Goal: Information Seeking & Learning: Compare options

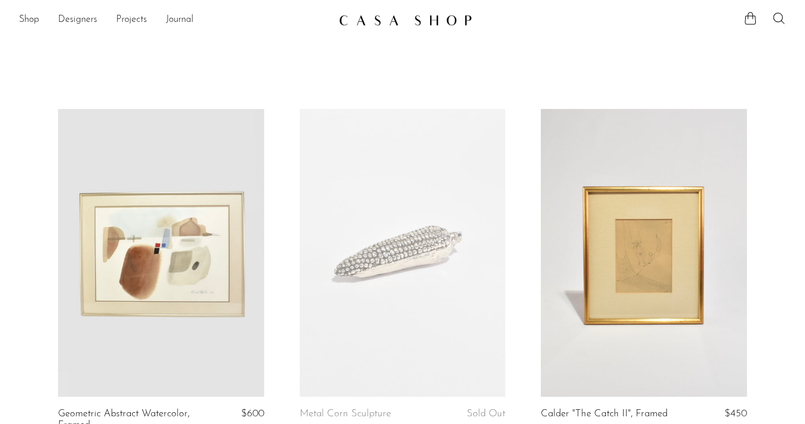
click at [423, 16] on img at bounding box center [405, 20] width 133 height 12
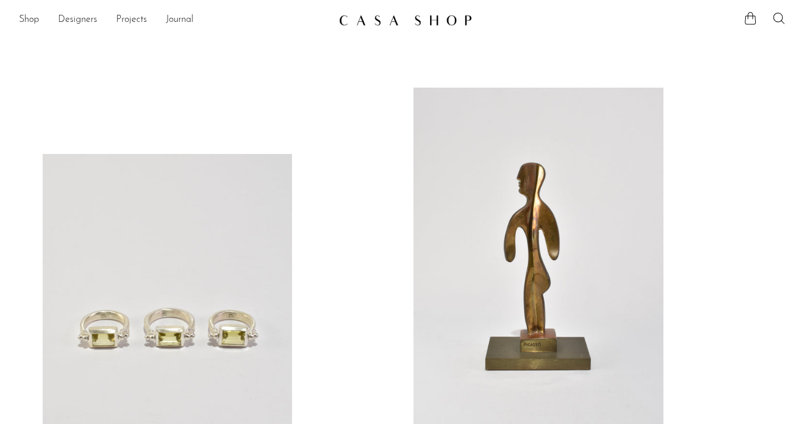
click at [17, 16] on div "Shop Featured New Arrivals Bestsellers Coming Soon Jewelry Jewelry All Earrings…" at bounding box center [402, 19] width 805 height 21
click at [25, 17] on link "Shop" at bounding box center [29, 19] width 20 height 15
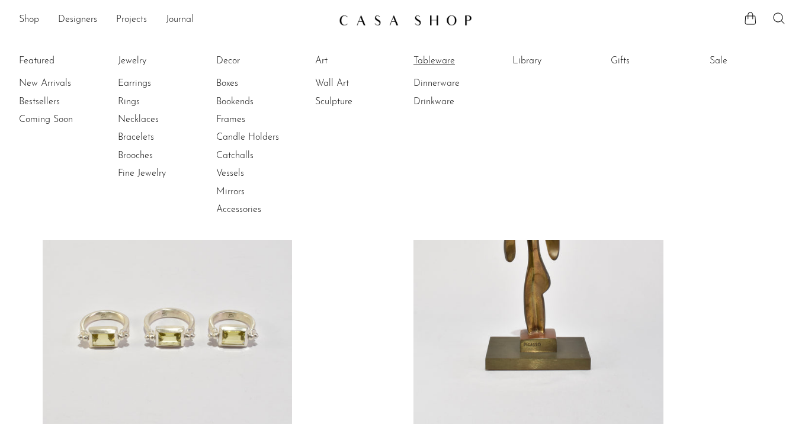
click at [425, 64] on link "Tableware" at bounding box center [458, 61] width 89 height 13
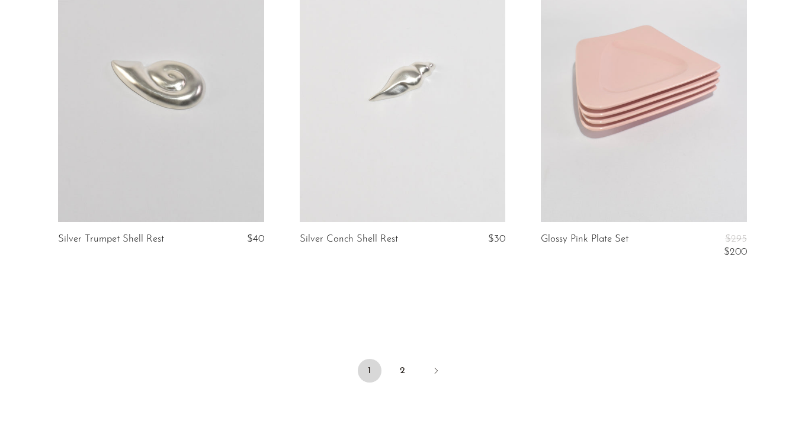
scroll to position [4096, 0]
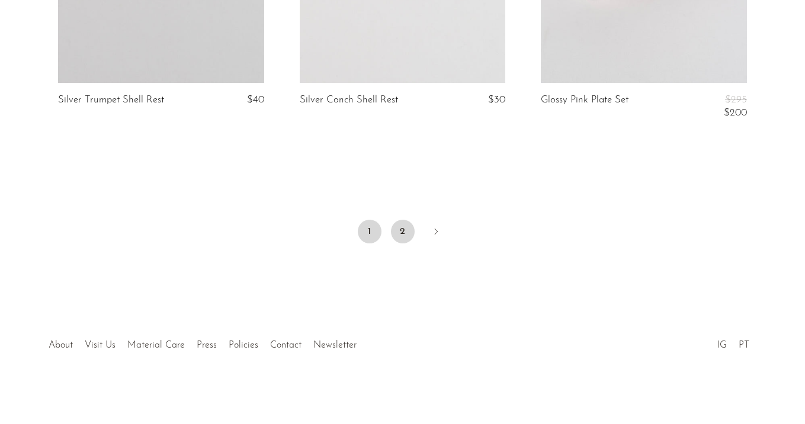
click at [403, 225] on link "2" at bounding box center [403, 232] width 24 height 24
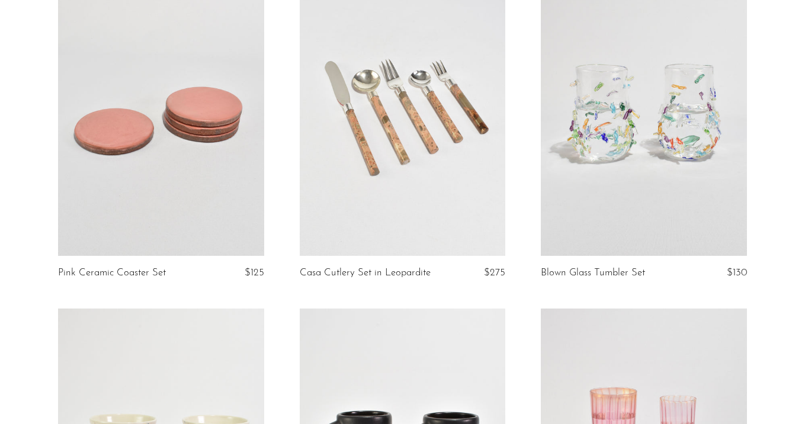
scroll to position [143, 0]
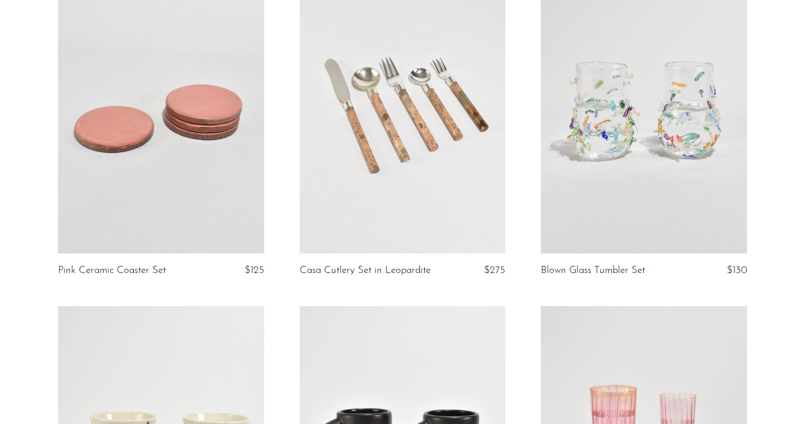
click at [417, 92] on link at bounding box center [403, 110] width 206 height 289
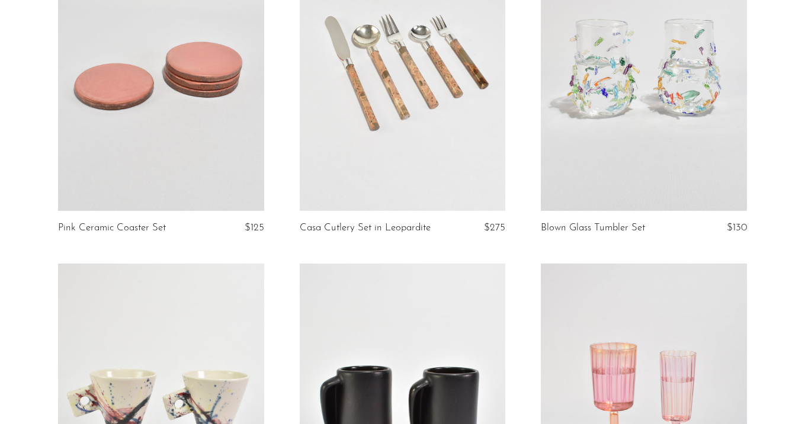
scroll to position [188, 0]
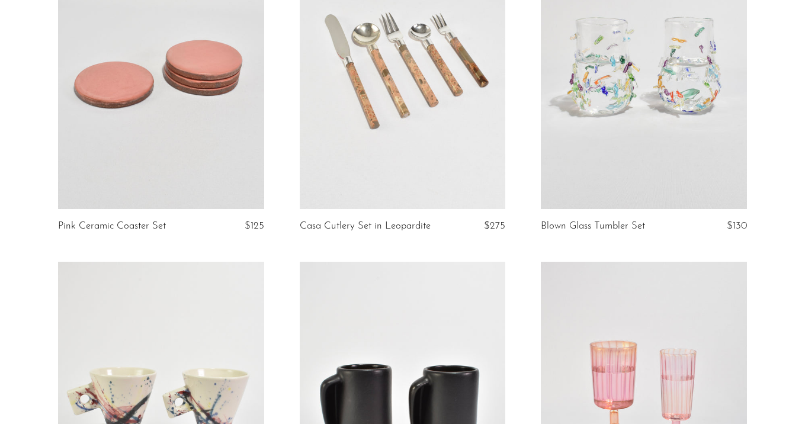
click at [608, 97] on link at bounding box center [644, 65] width 206 height 289
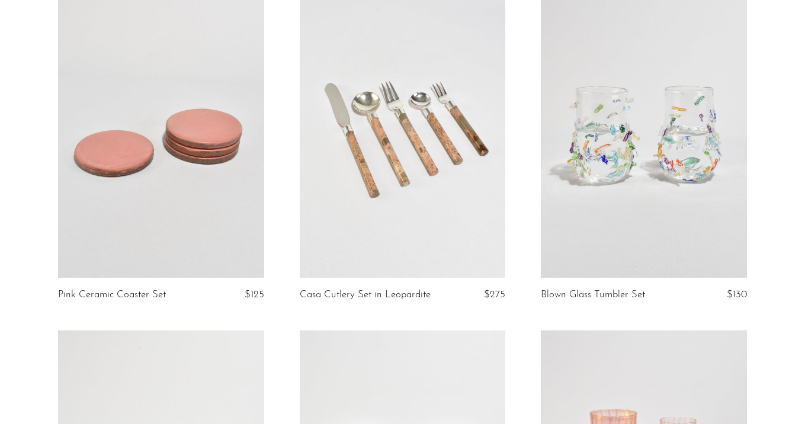
click at [197, 113] on link at bounding box center [161, 134] width 206 height 289
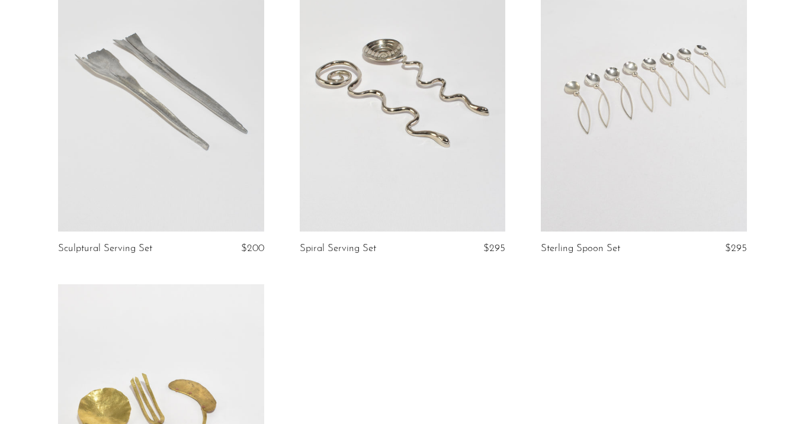
scroll to position [861, 0]
click at [397, 101] on link at bounding box center [403, 87] width 206 height 289
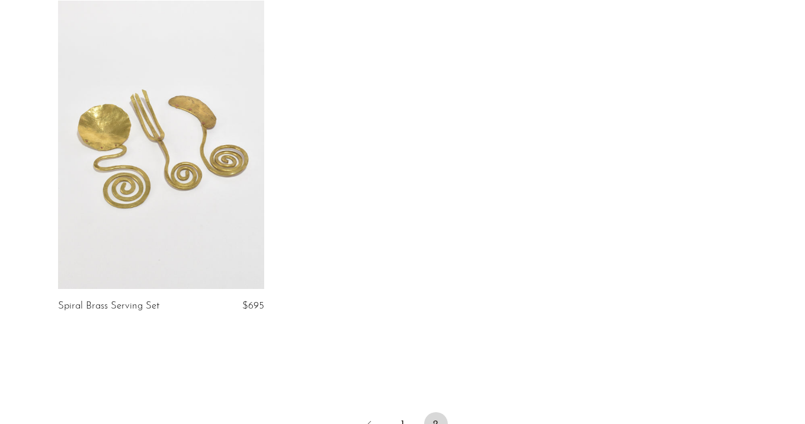
scroll to position [1237, 0]
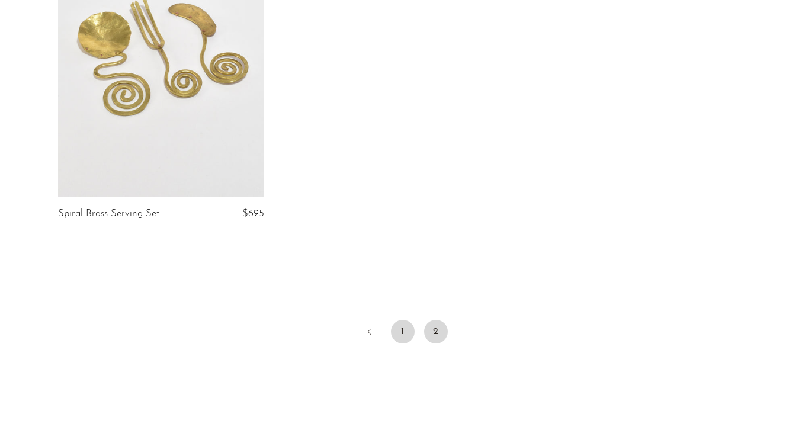
click at [401, 329] on link "1" at bounding box center [403, 332] width 24 height 24
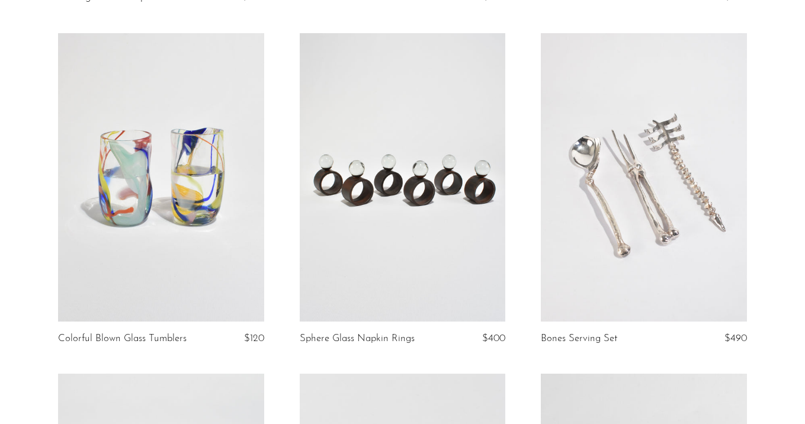
scroll to position [429, 0]
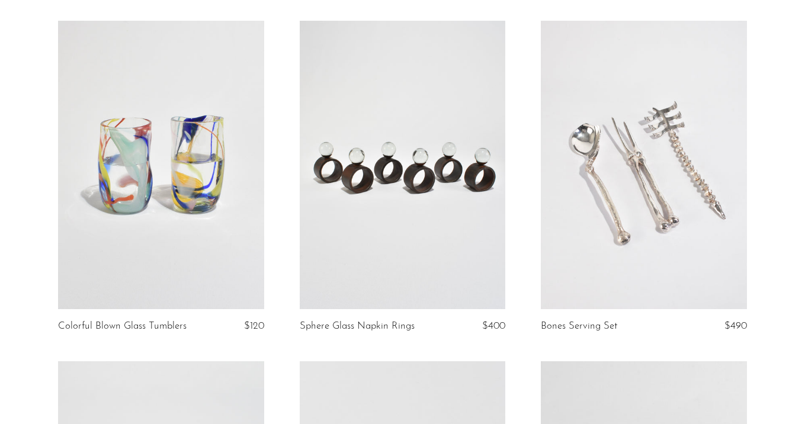
click at [435, 184] on link at bounding box center [403, 165] width 206 height 289
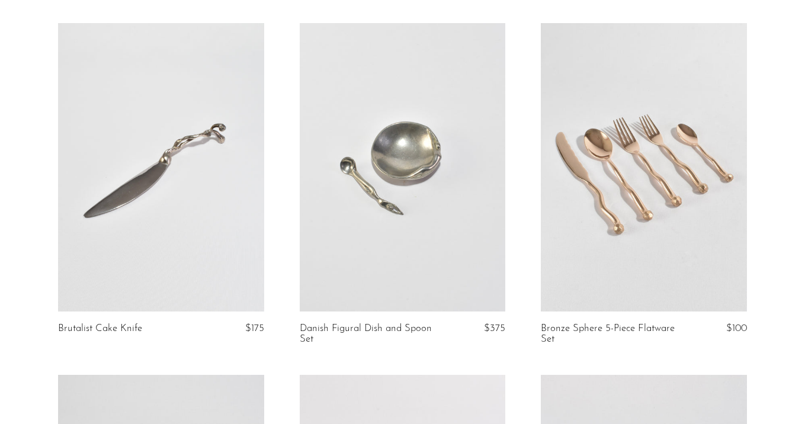
scroll to position [809, 0]
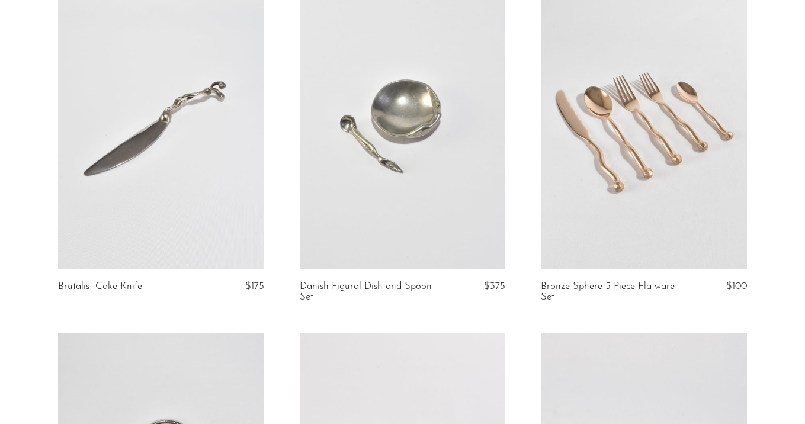
click at [483, 184] on link at bounding box center [403, 125] width 206 height 289
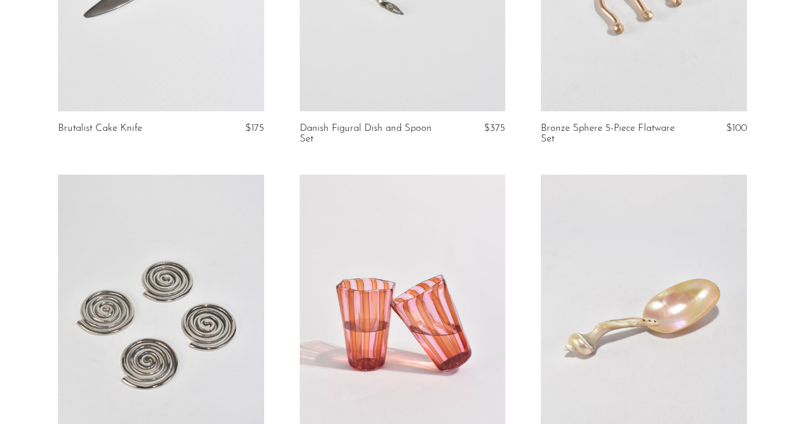
scroll to position [931, 0]
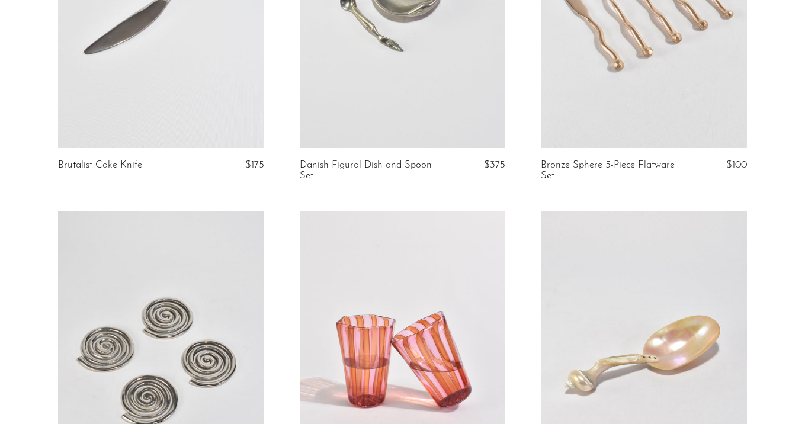
click at [182, 75] on link at bounding box center [161, 4] width 206 height 289
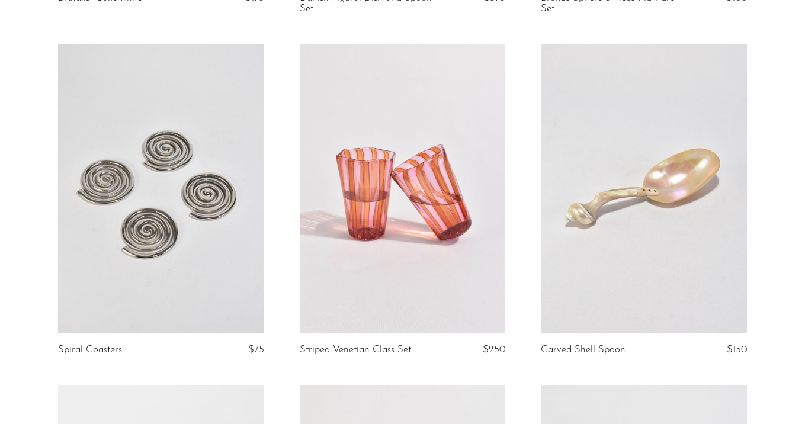
click at [181, 193] on link at bounding box center [161, 188] width 206 height 289
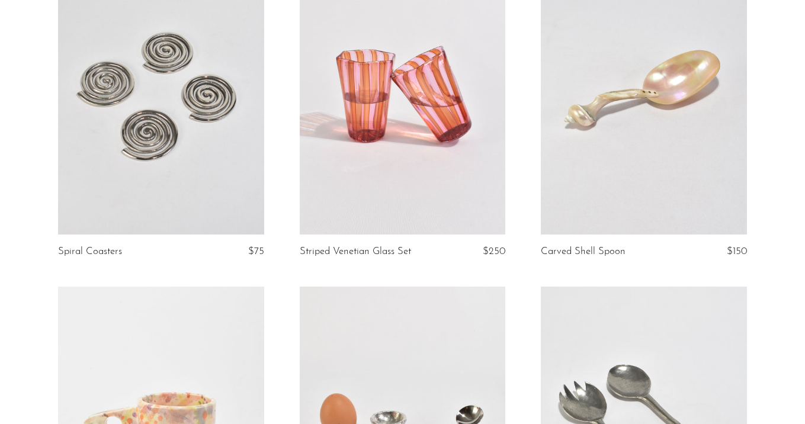
scroll to position [1206, 0]
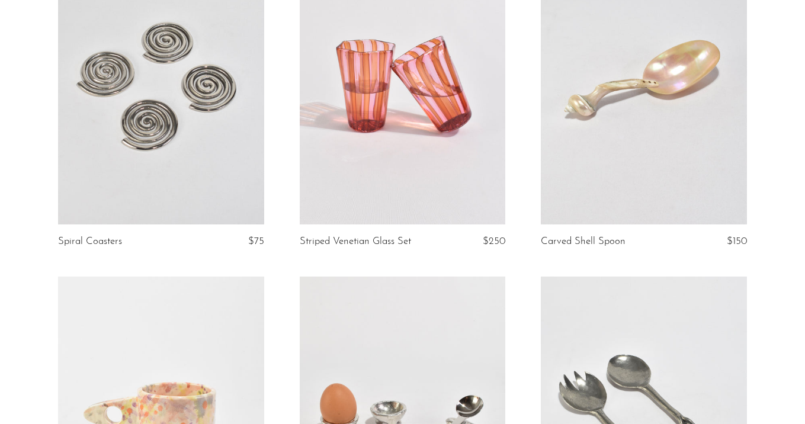
click at [419, 151] on link at bounding box center [403, 80] width 206 height 289
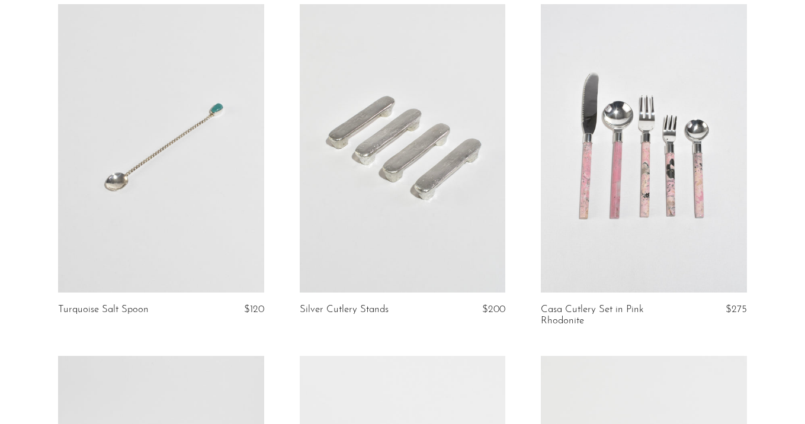
click at [412, 155] on link at bounding box center [403, 148] width 206 height 289
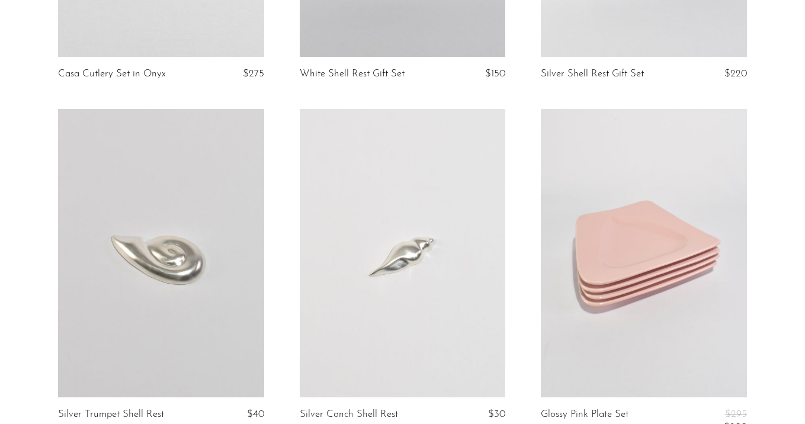
scroll to position [4030, 0]
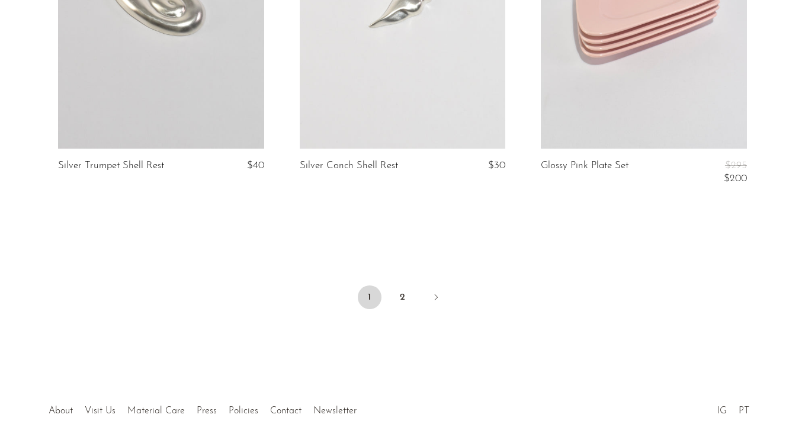
click at [590, 76] on link at bounding box center [644, 4] width 206 height 289
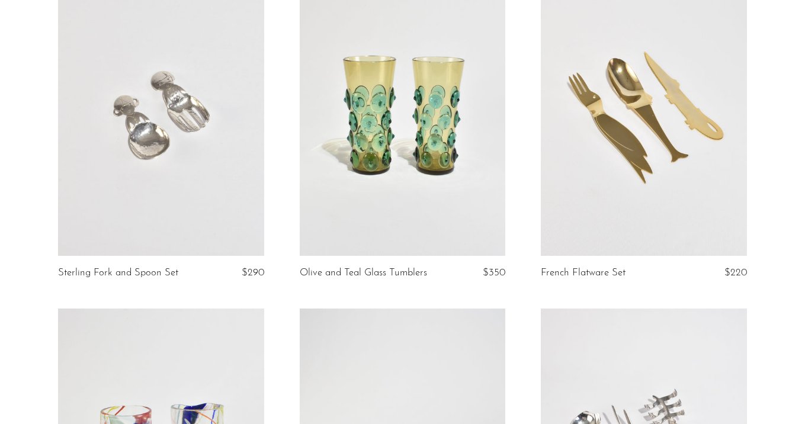
scroll to position [0, 0]
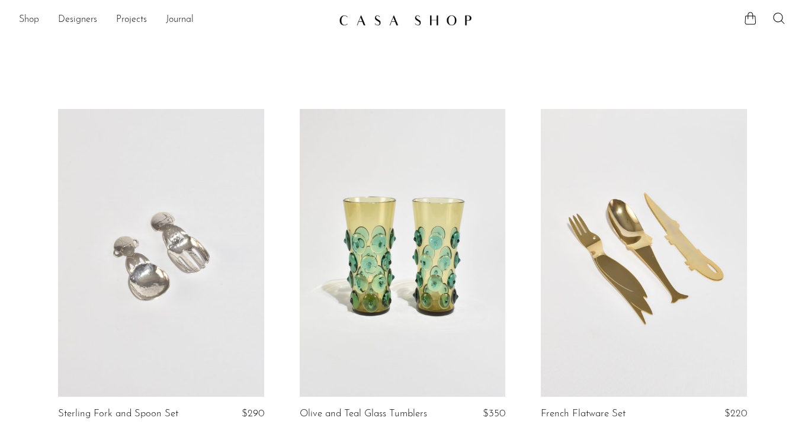
click at [21, 23] on link "Shop" at bounding box center [29, 19] width 20 height 15
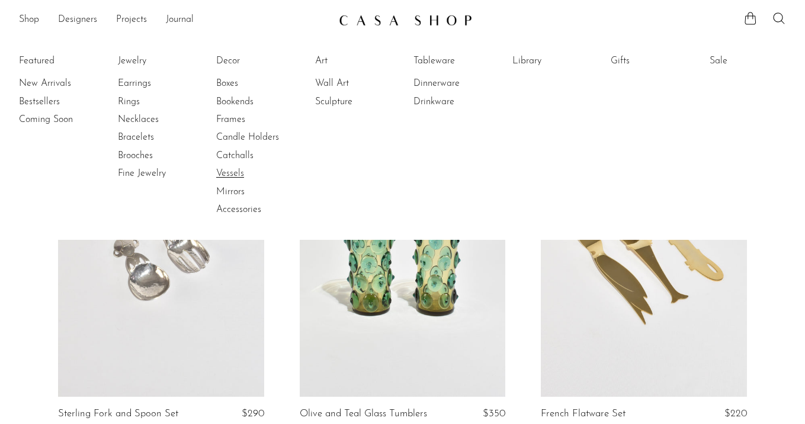
click at [230, 168] on link "Vessels" at bounding box center [260, 173] width 89 height 13
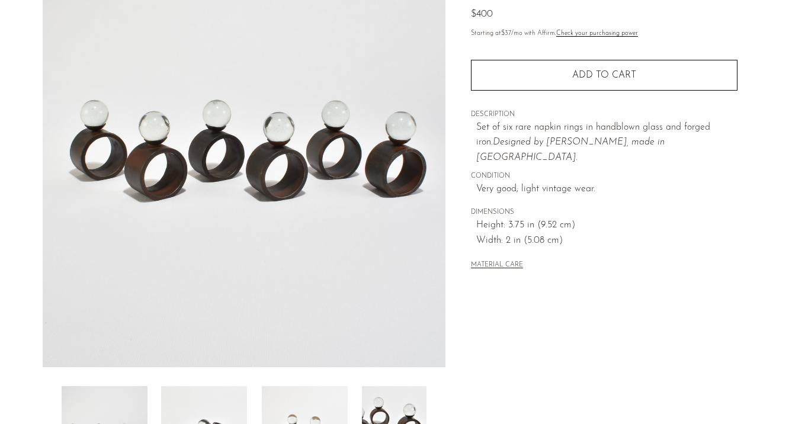
scroll to position [238, 0]
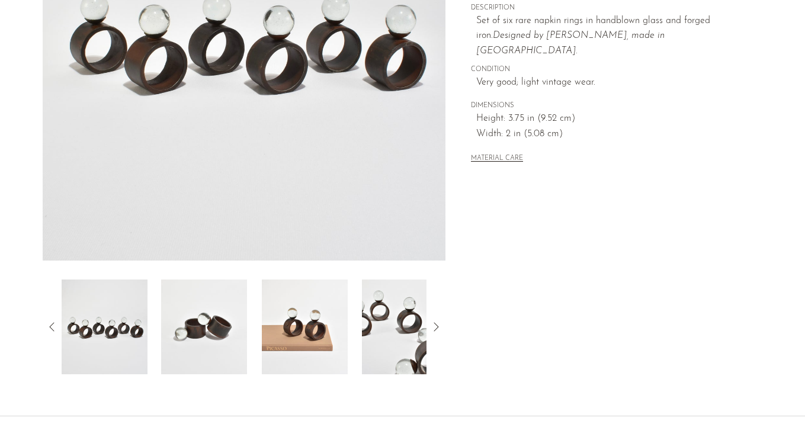
click at [200, 347] on img at bounding box center [204, 327] width 86 height 95
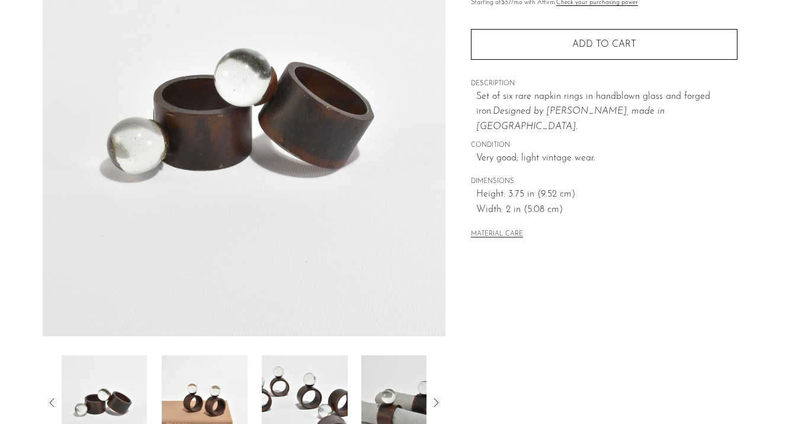
scroll to position [166, 0]
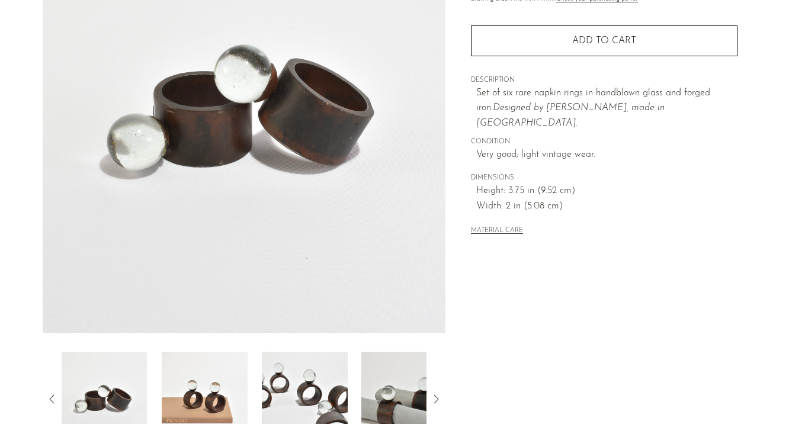
click at [297, 394] on img at bounding box center [305, 399] width 86 height 95
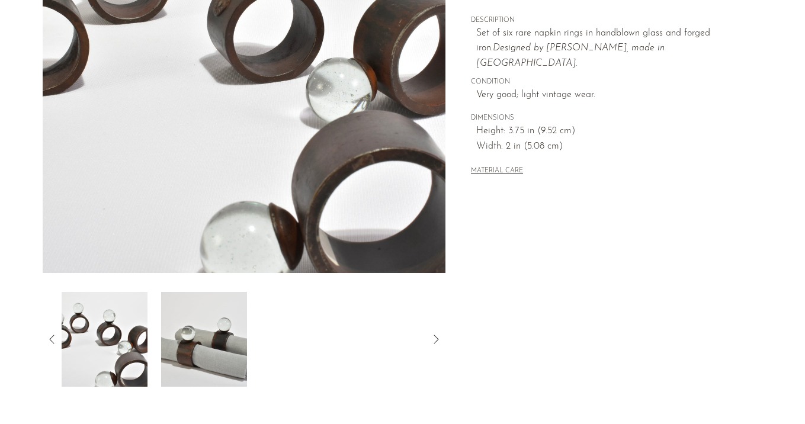
scroll to position [228, 0]
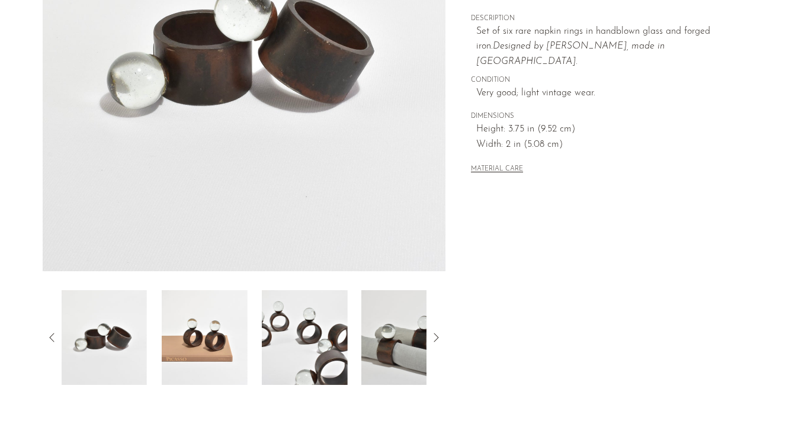
click at [390, 334] on img at bounding box center [404, 337] width 86 height 95
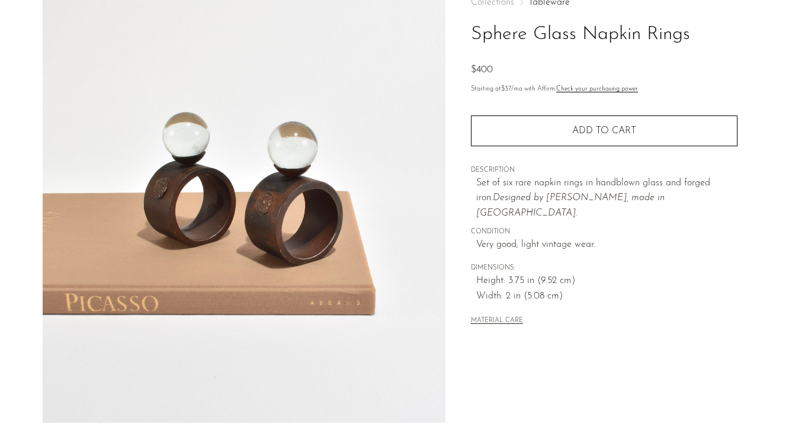
scroll to position [70, 0]
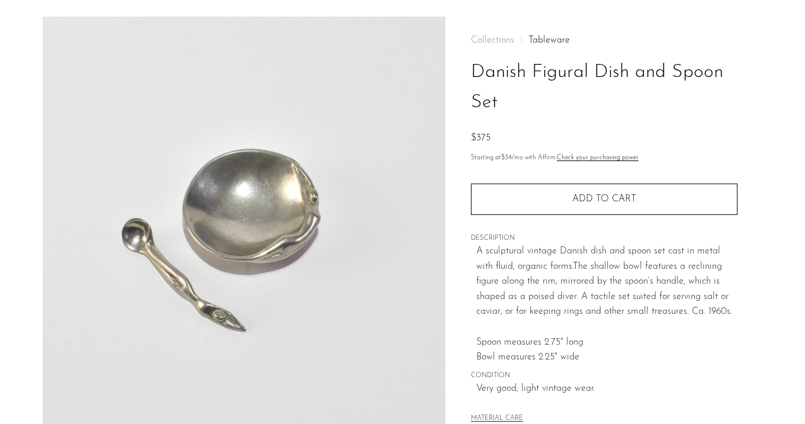
scroll to position [40, 0]
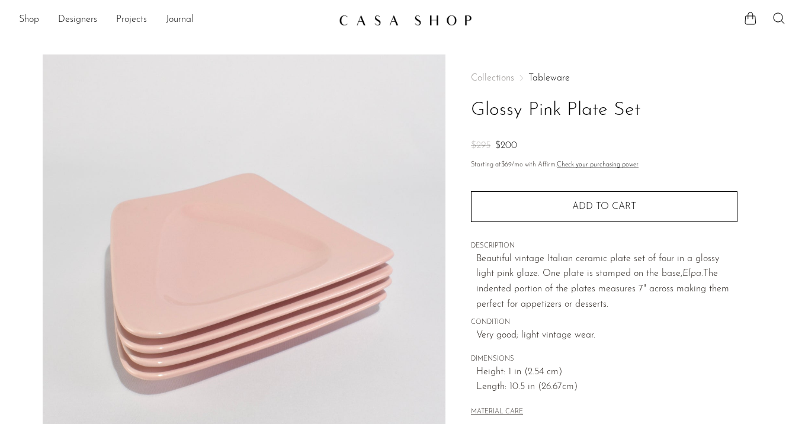
scroll to position [245, 0]
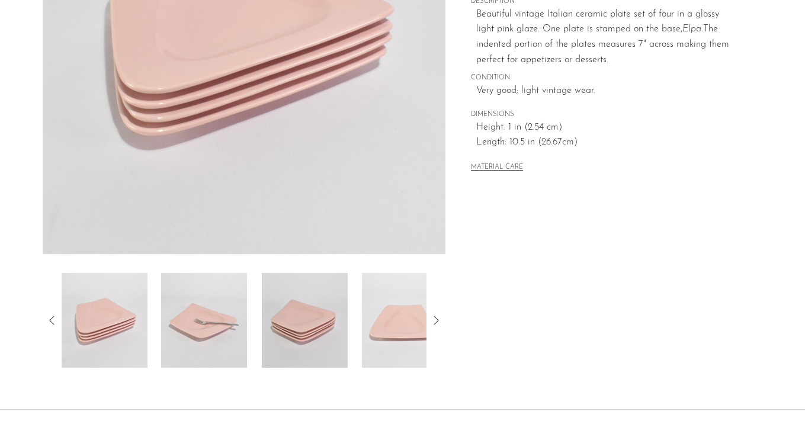
click at [175, 325] on img at bounding box center [204, 320] width 86 height 95
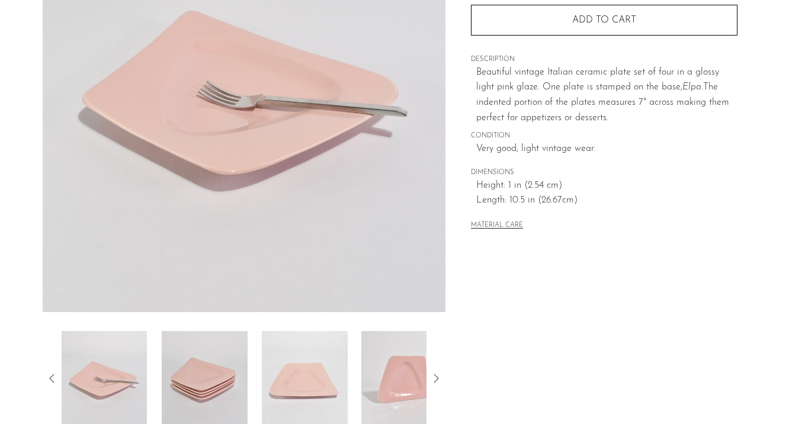
scroll to position [185, 0]
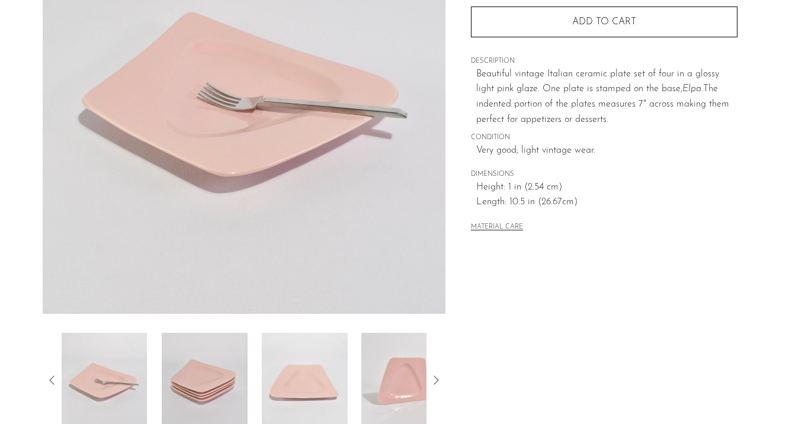
click at [212, 387] on img at bounding box center [205, 380] width 86 height 95
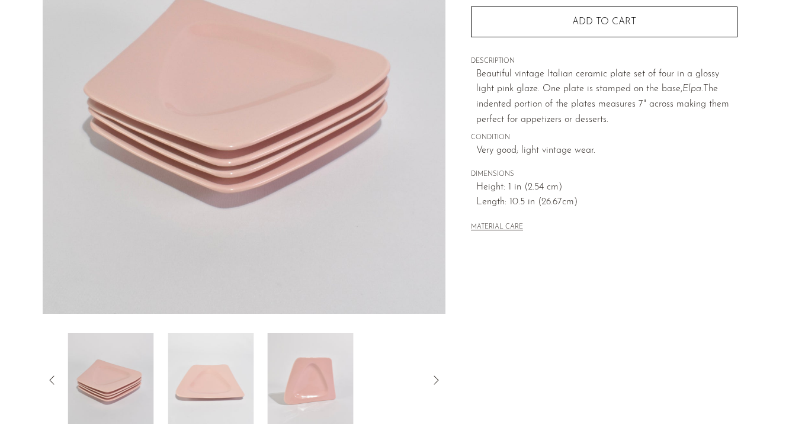
click at [212, 387] on img at bounding box center [211, 380] width 86 height 95
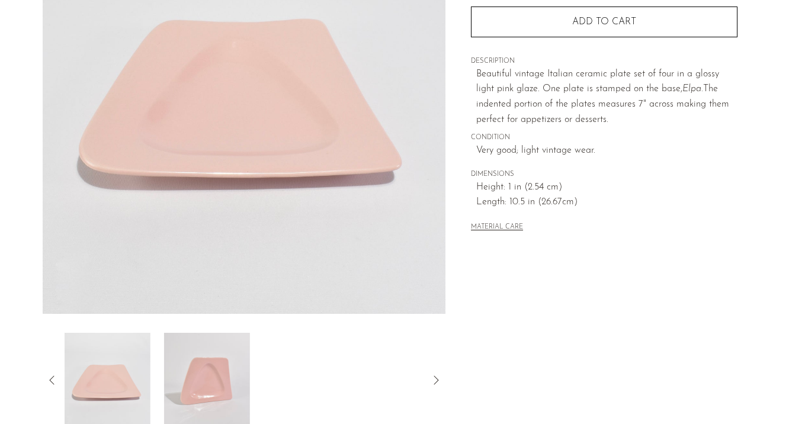
click at [212, 387] on img at bounding box center [207, 380] width 86 height 95
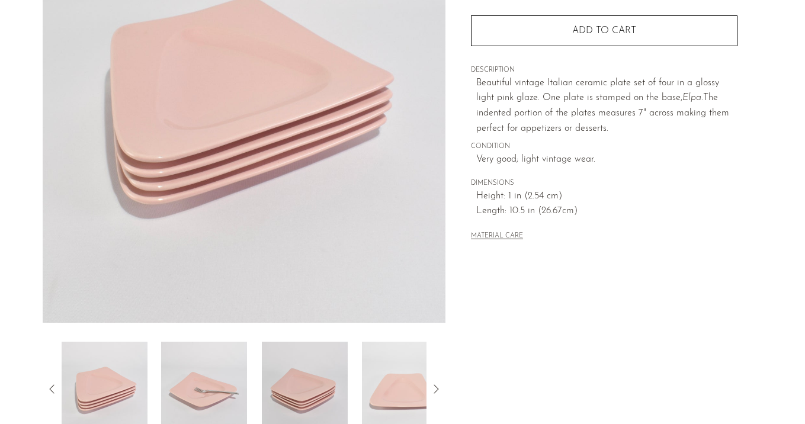
scroll to position [177, 0]
click at [296, 361] on img at bounding box center [305, 388] width 86 height 95
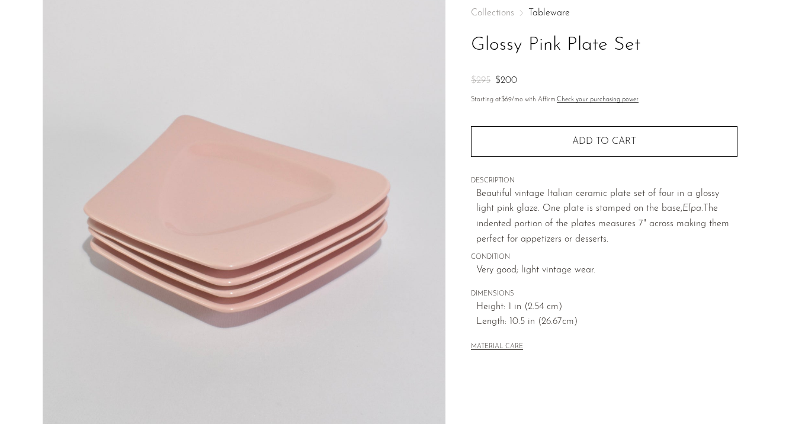
scroll to position [44, 0]
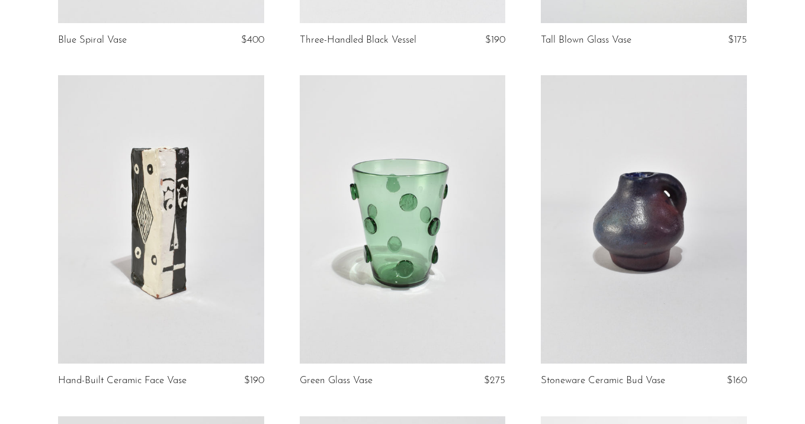
scroll to position [1100, 0]
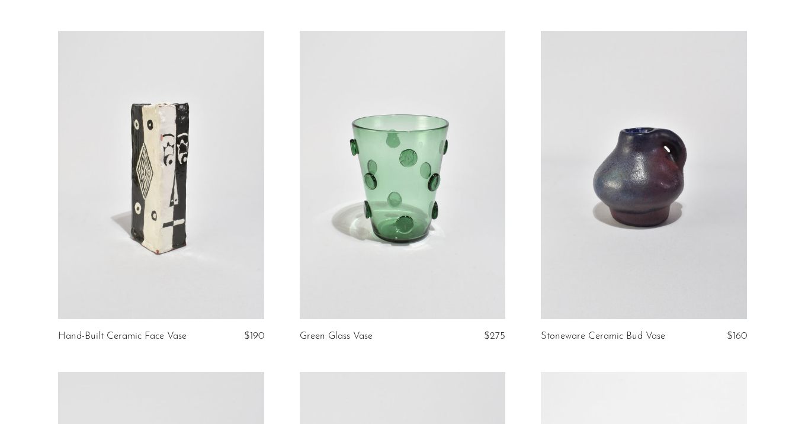
click at [441, 189] on link at bounding box center [403, 175] width 206 height 289
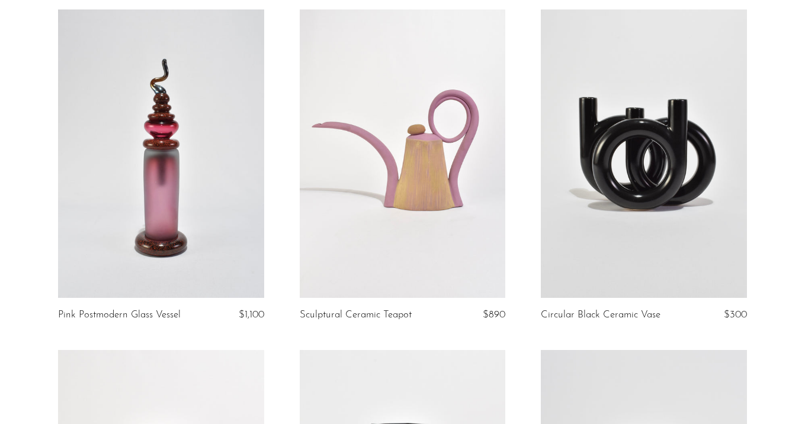
scroll to position [1817, 0]
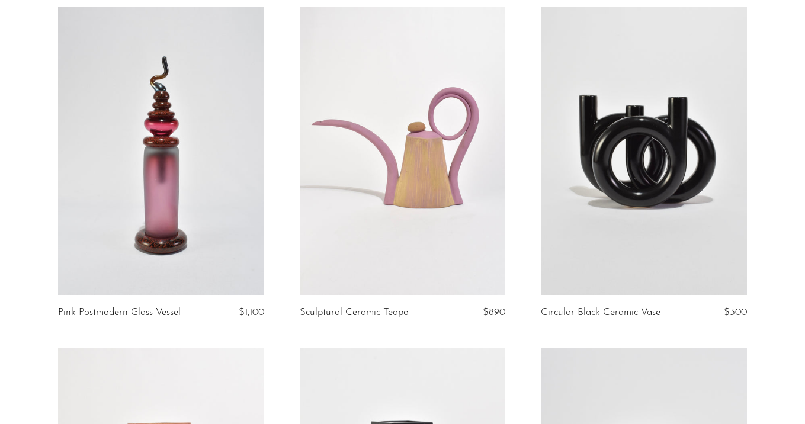
click at [646, 193] on link at bounding box center [644, 151] width 206 height 289
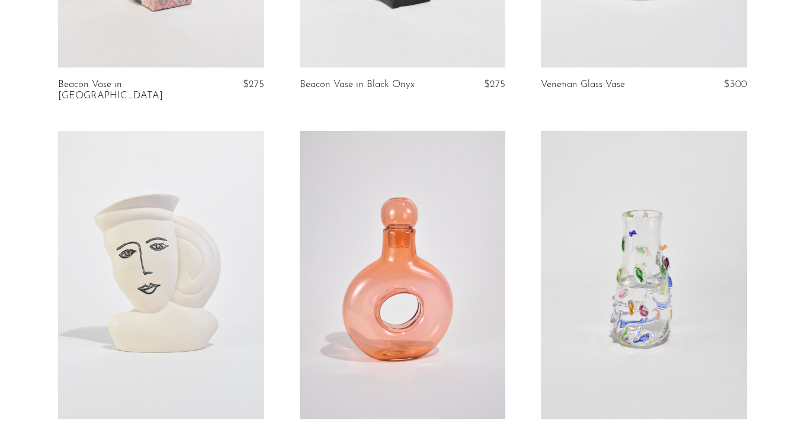
scroll to position [2148, 0]
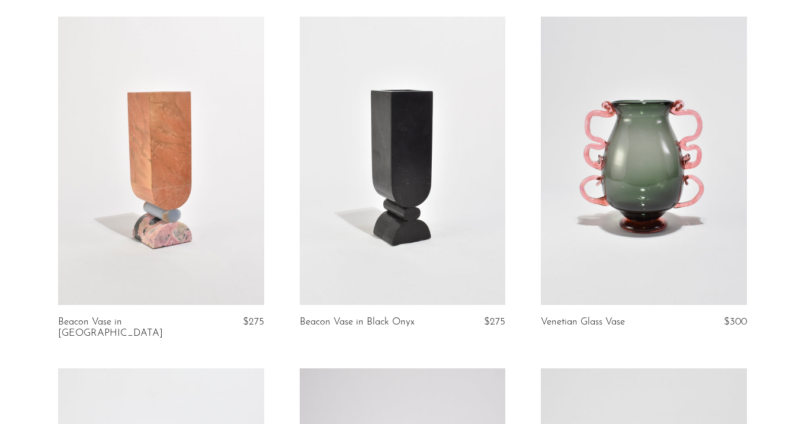
click at [633, 175] on link at bounding box center [644, 161] width 206 height 289
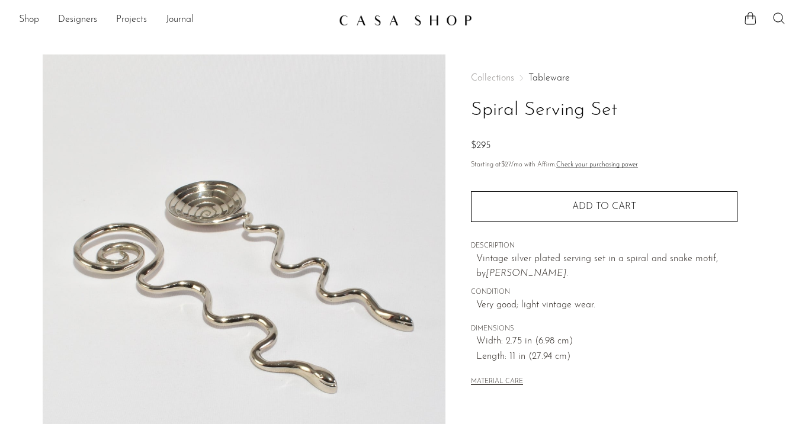
click at [550, 79] on link "Tableware" at bounding box center [549, 77] width 41 height 9
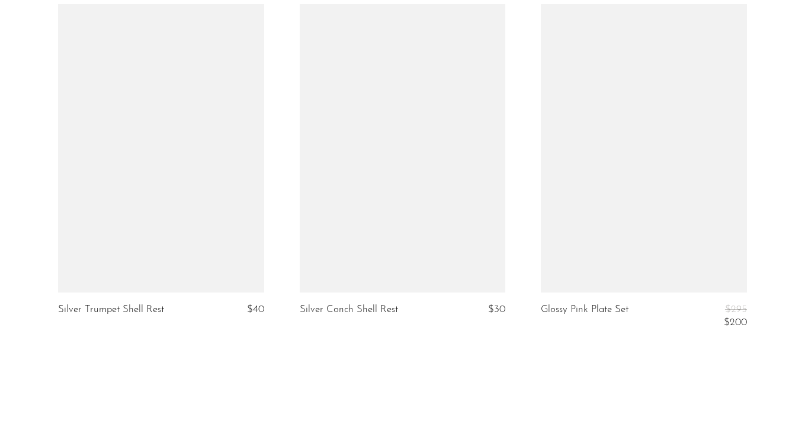
scroll to position [3890, 0]
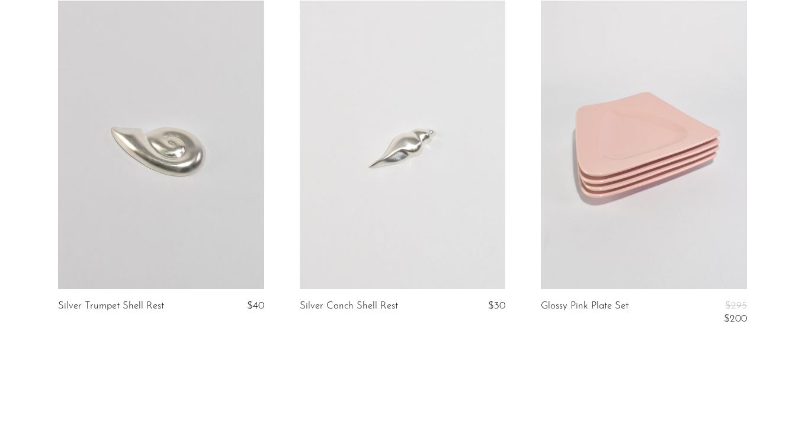
click at [118, 180] on link at bounding box center [161, 145] width 206 height 289
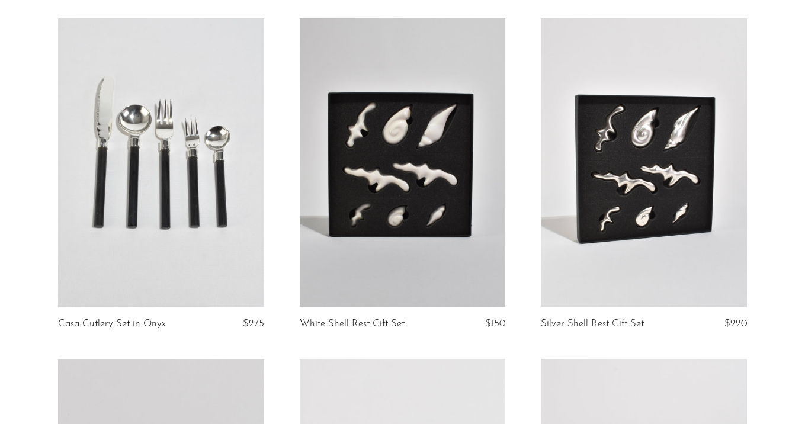
scroll to position [3458, 0]
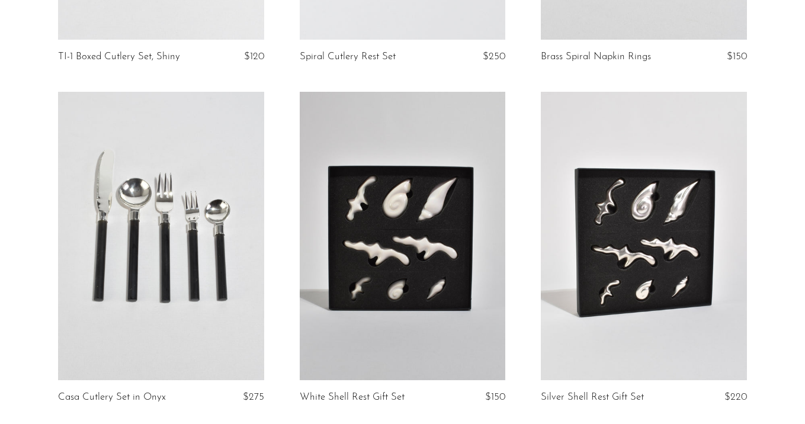
click at [147, 156] on link at bounding box center [161, 236] width 206 height 289
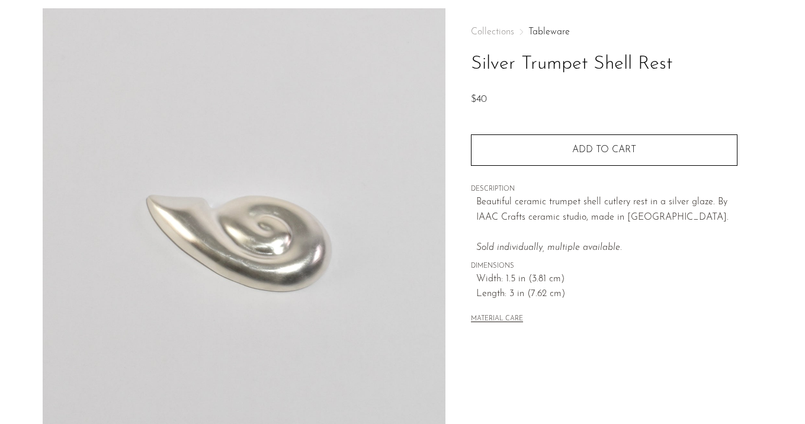
scroll to position [221, 0]
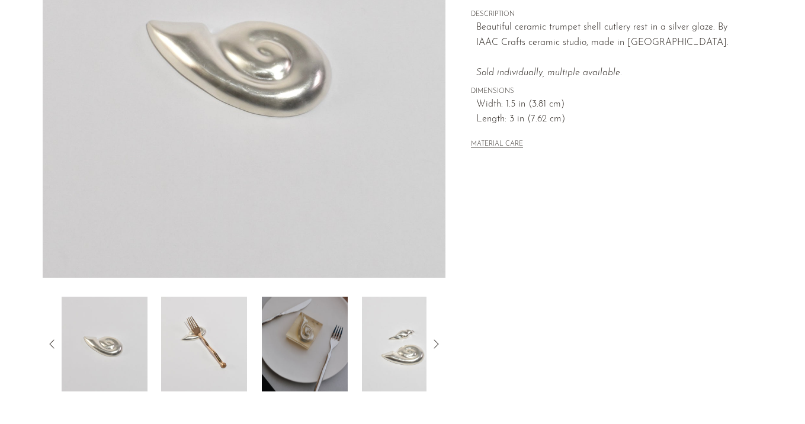
click at [206, 352] on img at bounding box center [204, 344] width 86 height 95
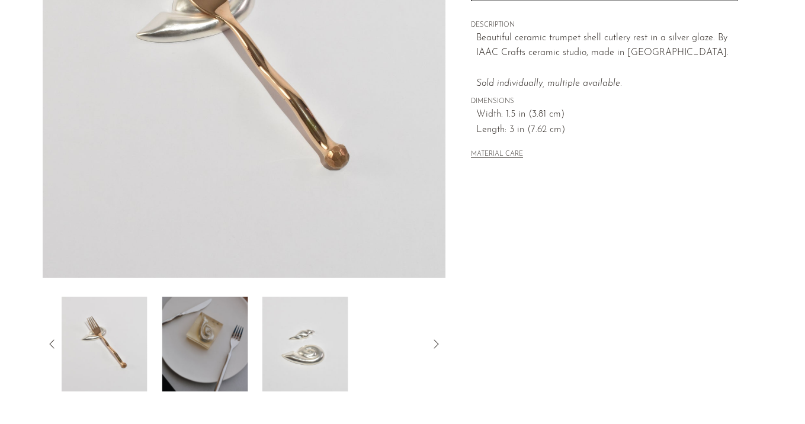
click at [266, 347] on img at bounding box center [305, 344] width 86 height 95
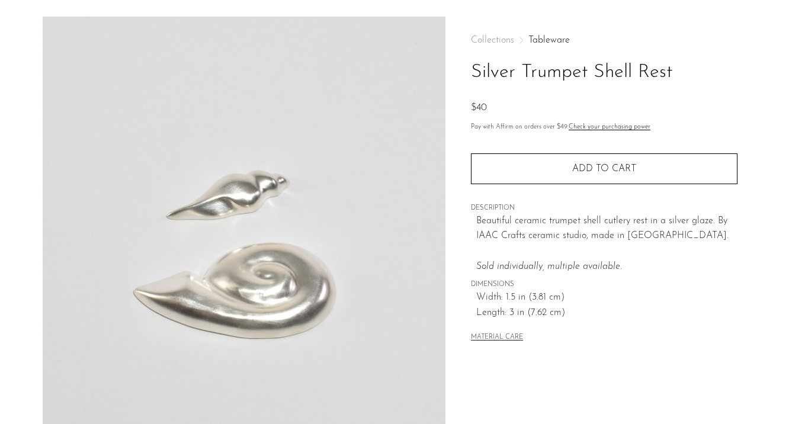
scroll to position [0, 0]
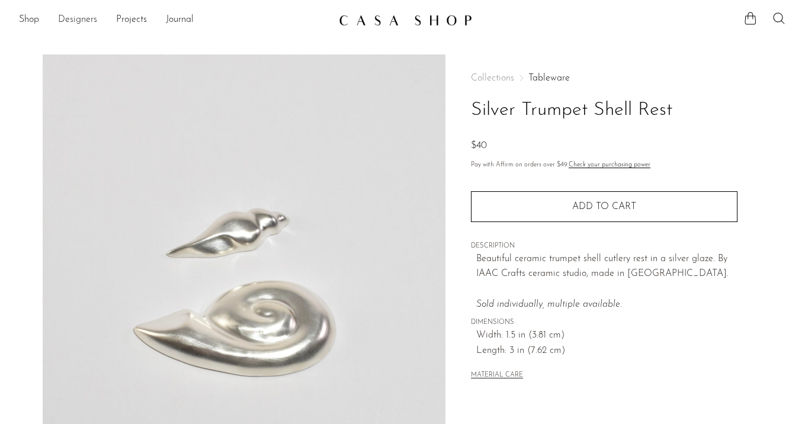
click at [71, 18] on link "Designers" at bounding box center [77, 19] width 39 height 15
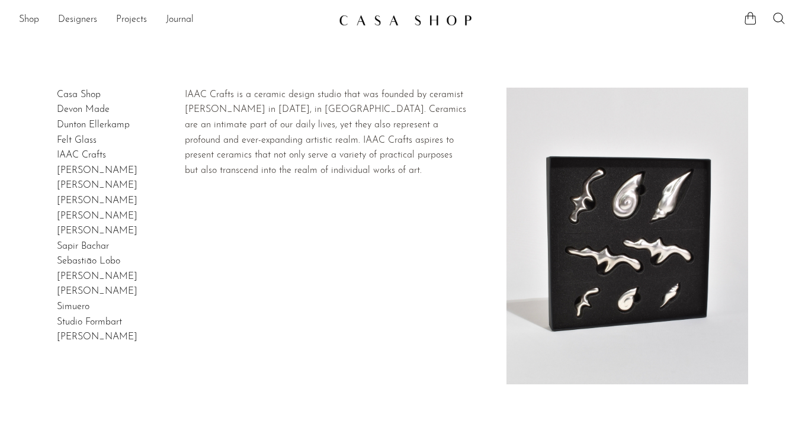
click at [82, 155] on link "IAAC Crafts" at bounding box center [81, 154] width 49 height 9
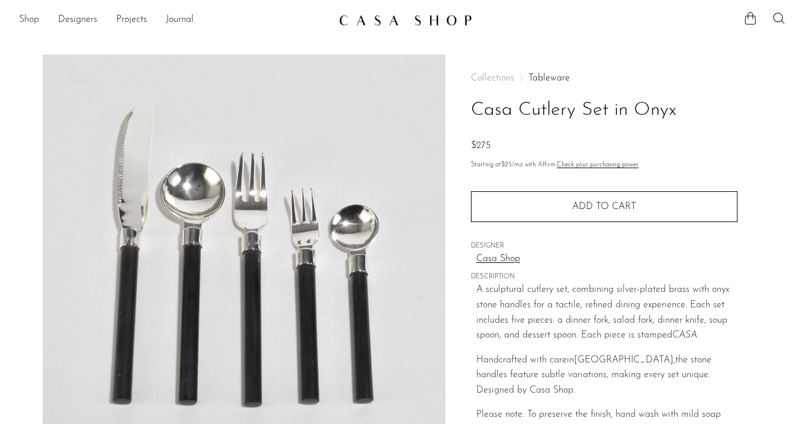
click at [23, 24] on link "Shop" at bounding box center [29, 19] width 20 height 15
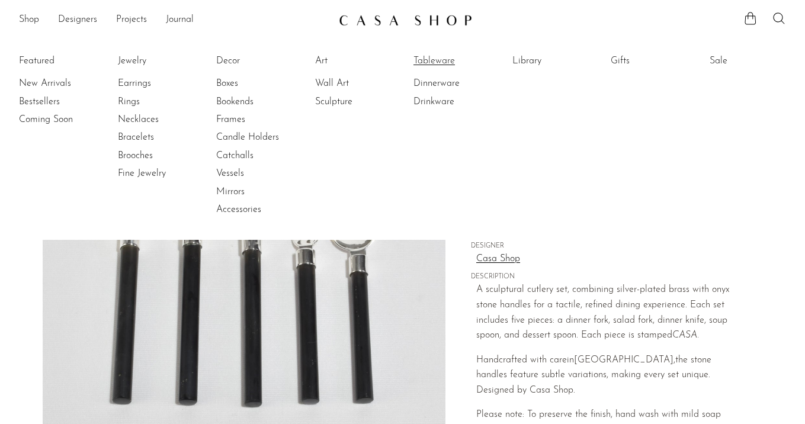
click at [418, 57] on link "Tableware" at bounding box center [458, 61] width 89 height 13
